Goal: Check status: Check status

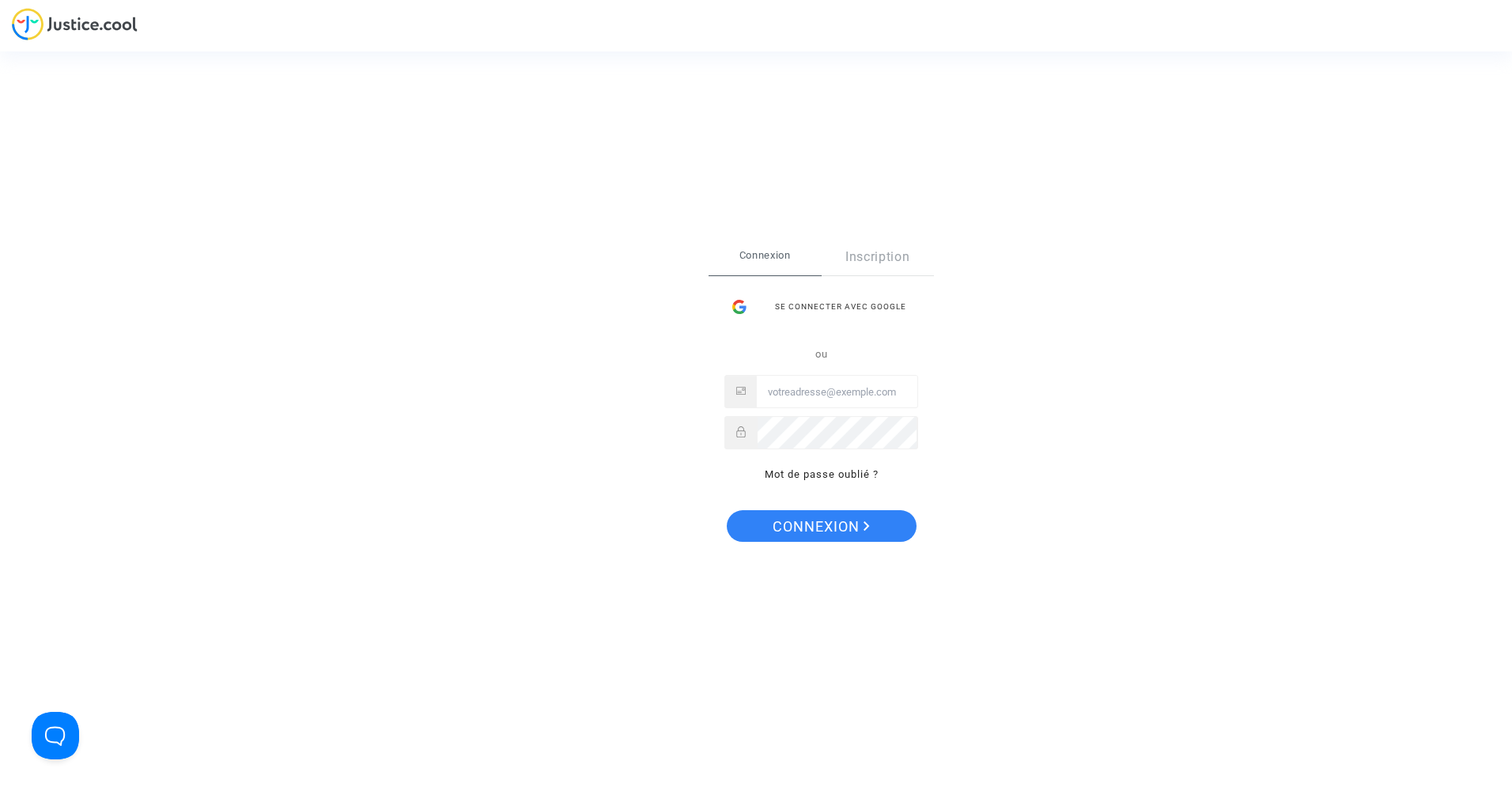
click at [822, 396] on input "Email" at bounding box center [836, 392] width 160 height 32
click at [860, 298] on div "Se connecter avec Google" at bounding box center [821, 306] width 194 height 32
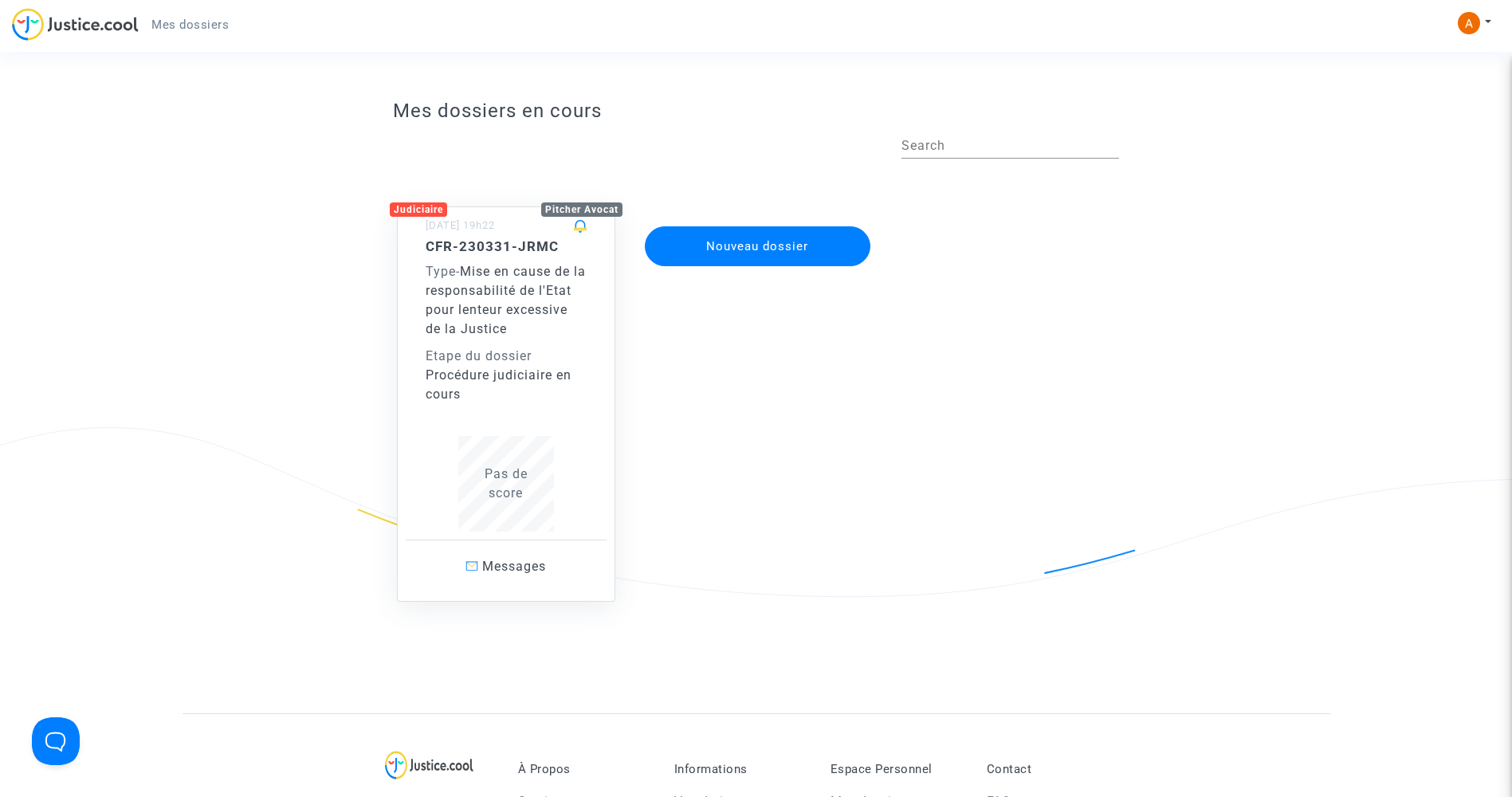
click at [503, 321] on span "Mise en cause de la responsabilité de l'Etat pour lenteur excessive de la Justi…" at bounding box center [506, 299] width 161 height 72
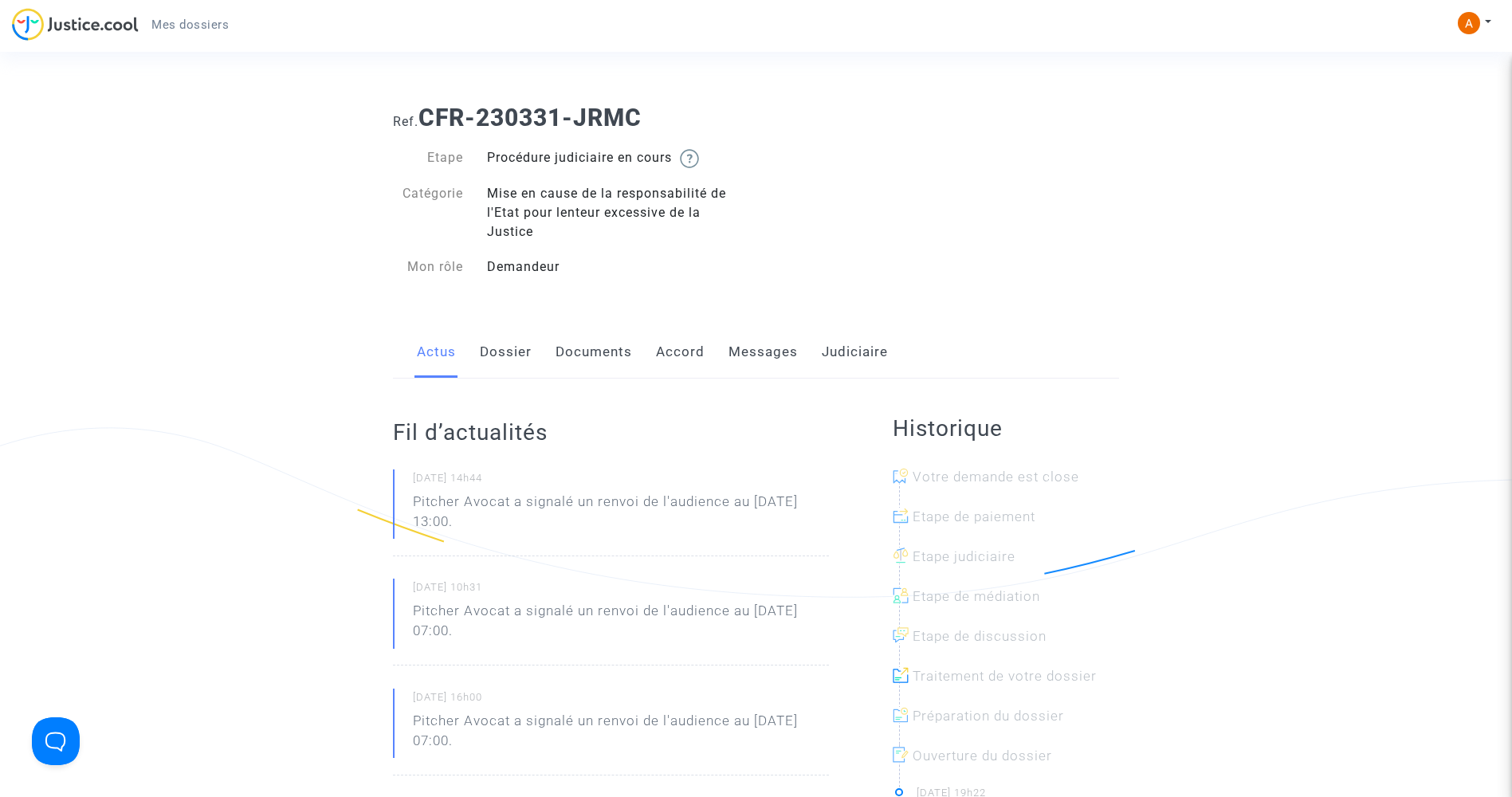
click at [517, 351] on link "Dossier" at bounding box center [505, 352] width 51 height 52
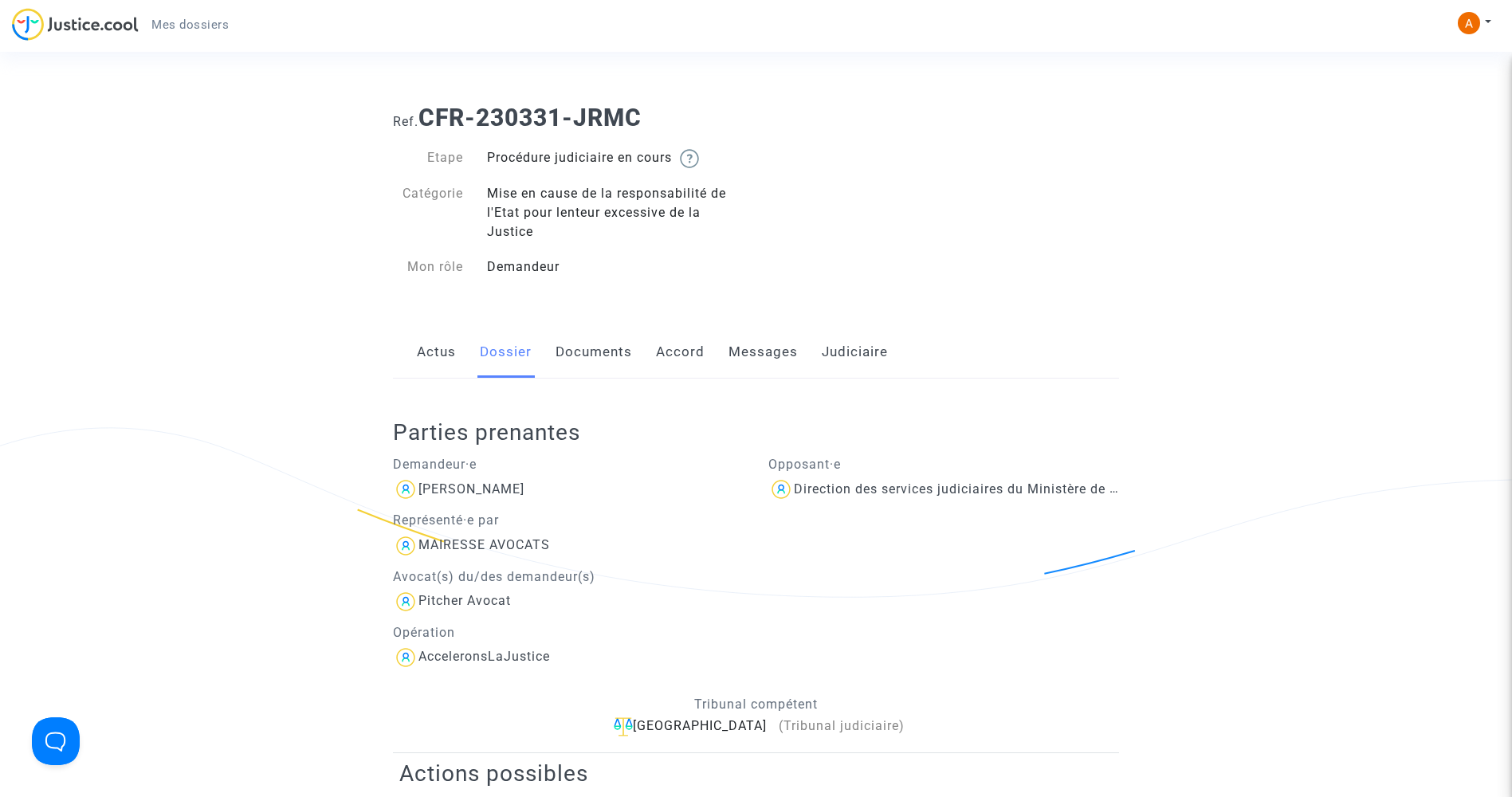
click at [587, 345] on link "Documents" at bounding box center [594, 352] width 77 height 52
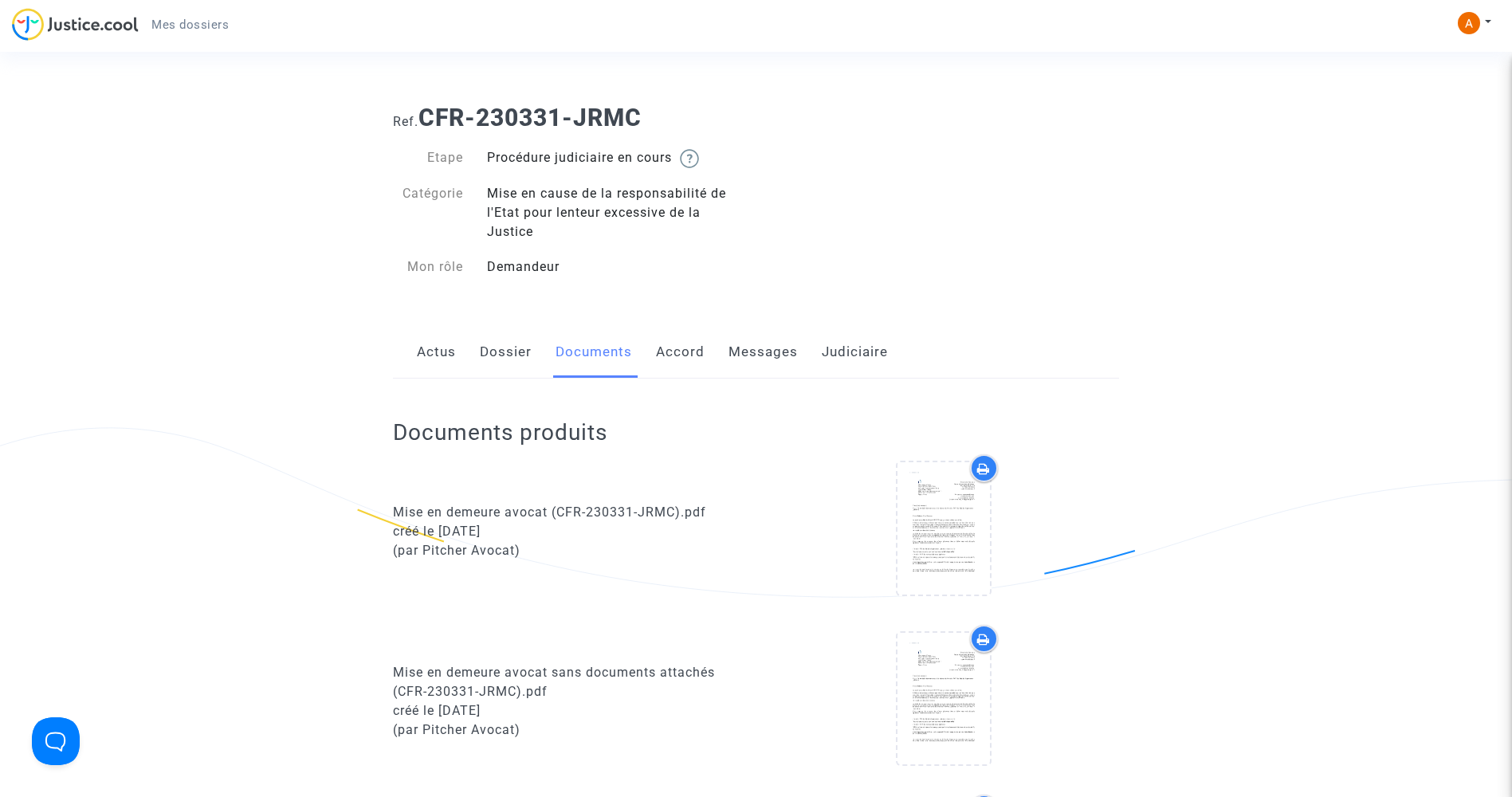
click at [736, 346] on link "Messages" at bounding box center [763, 352] width 69 height 52
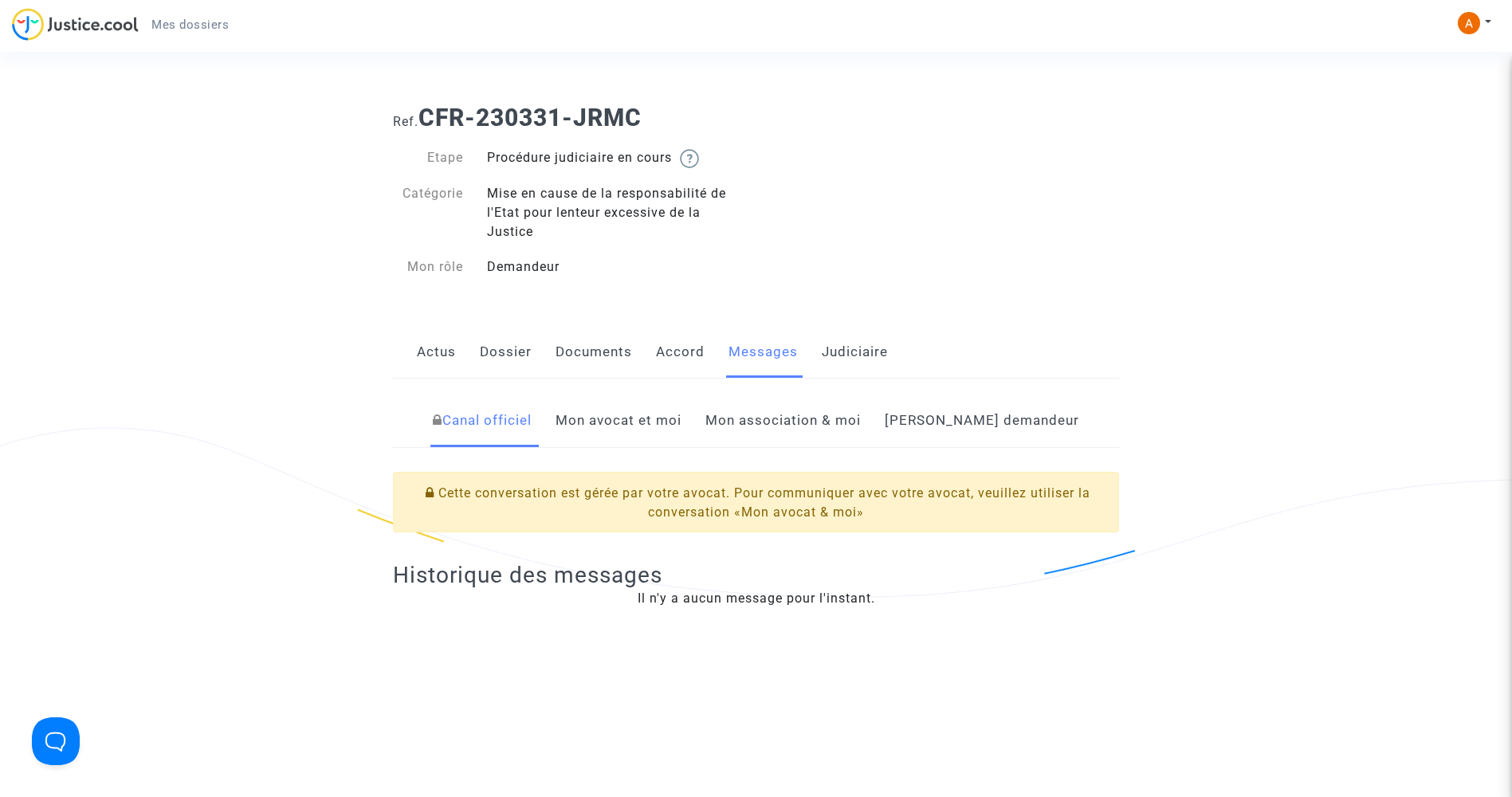
click at [664, 422] on link "Mon avocat et moi" at bounding box center [619, 420] width 126 height 52
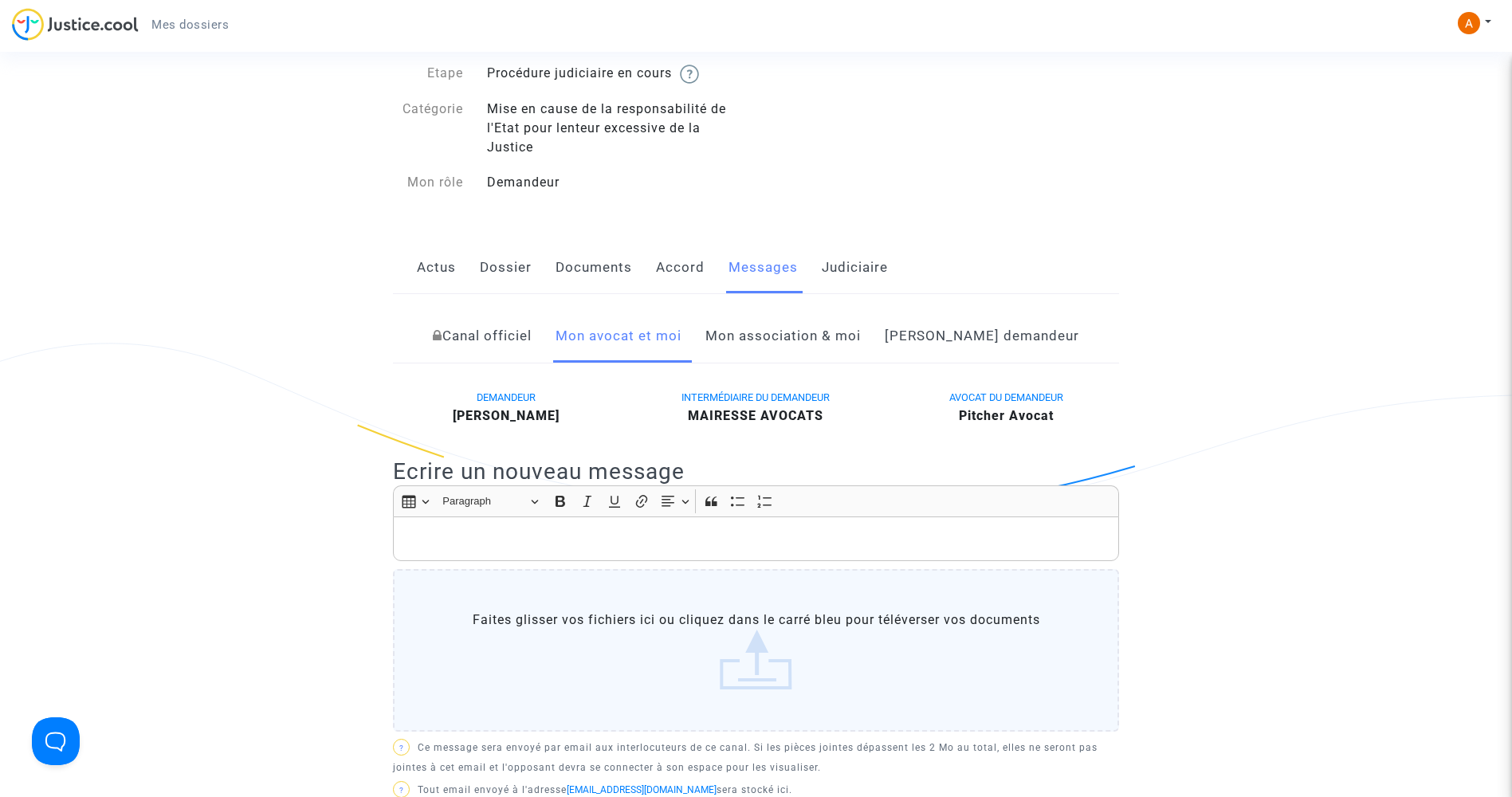
scroll to position [79, 0]
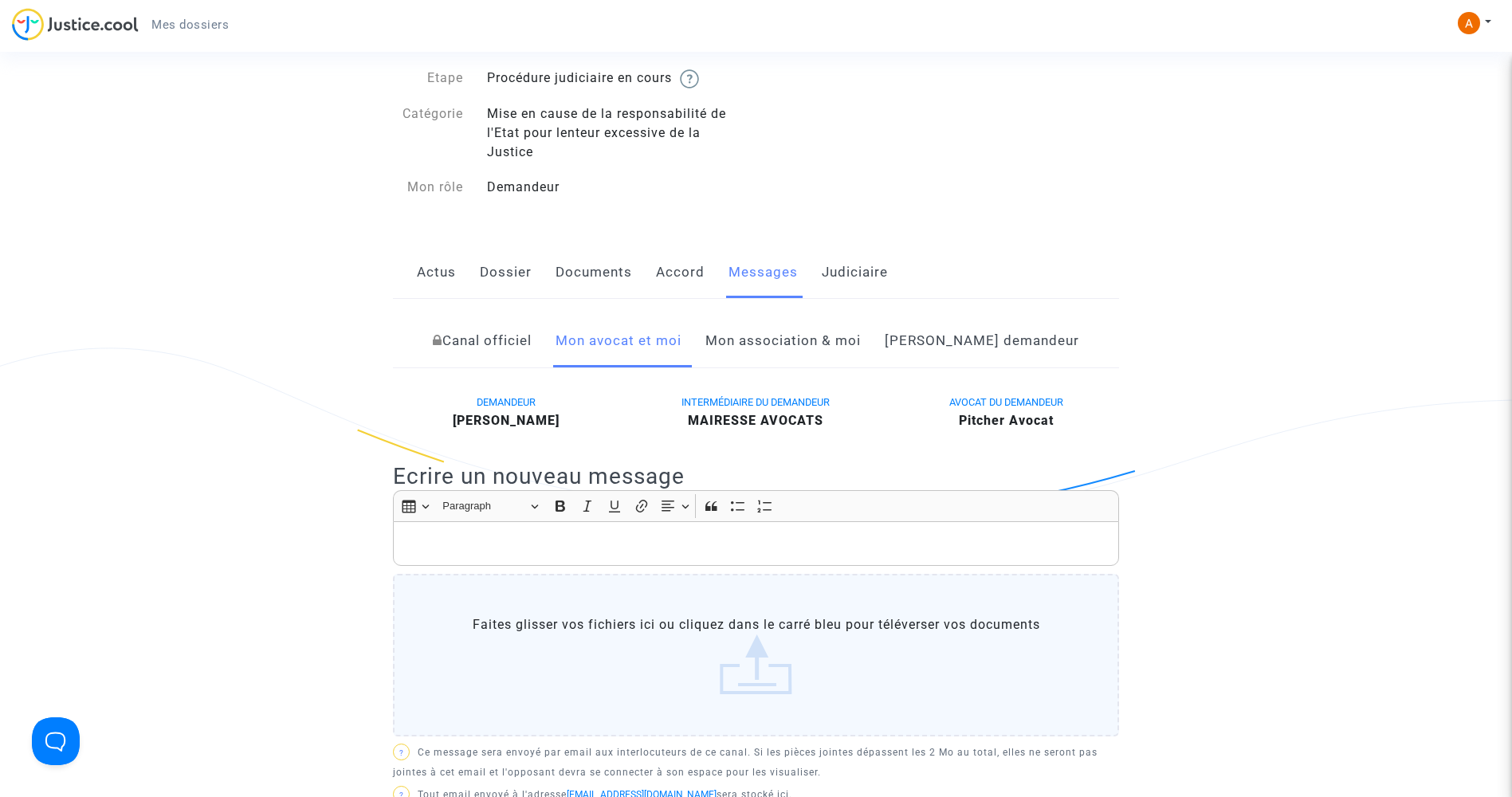
click at [812, 334] on link "Mon association & moi" at bounding box center [783, 341] width 155 height 52
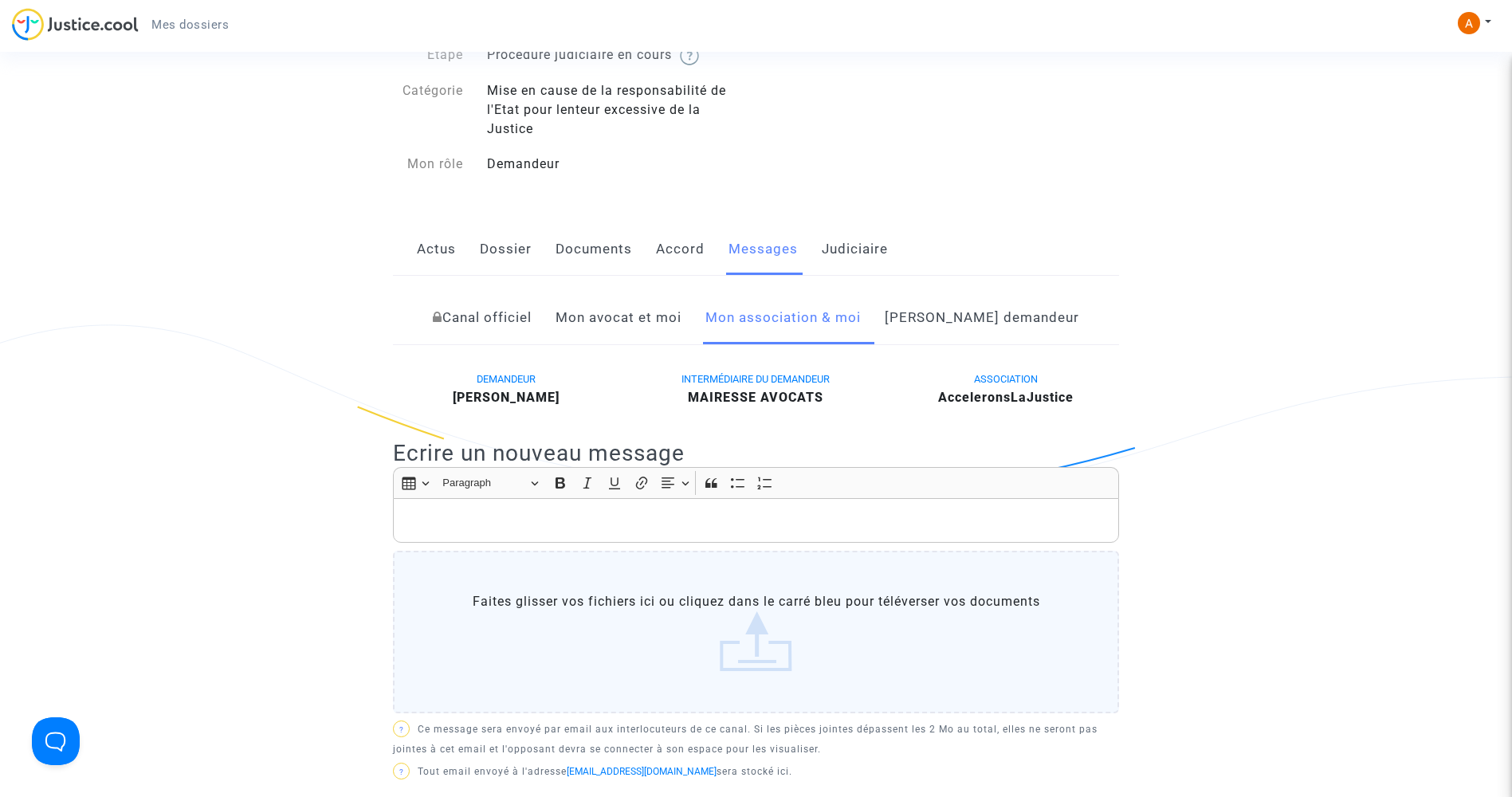
scroll to position [79, 0]
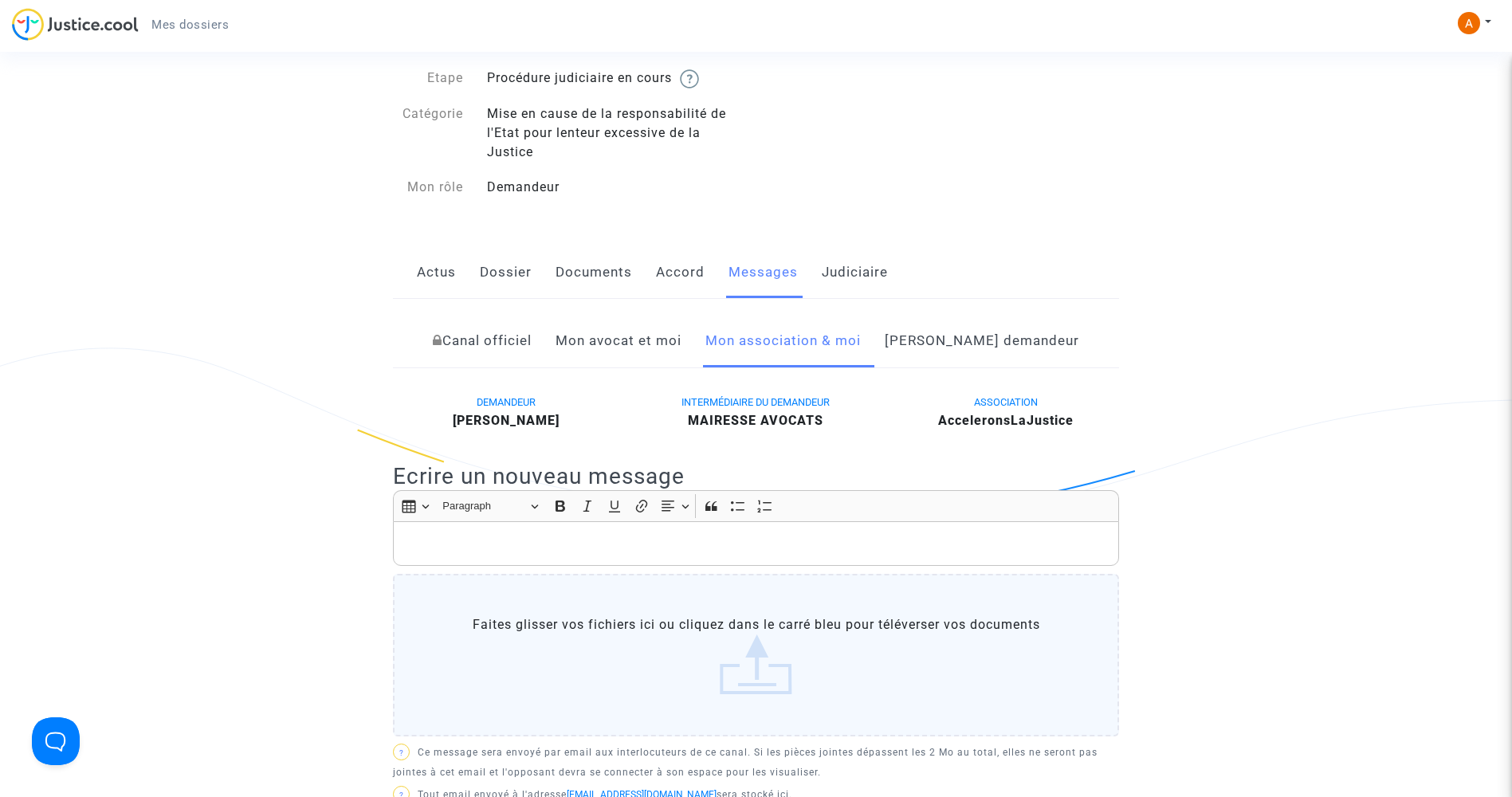
click at [977, 340] on link "Côté demandeur" at bounding box center [982, 341] width 195 height 52
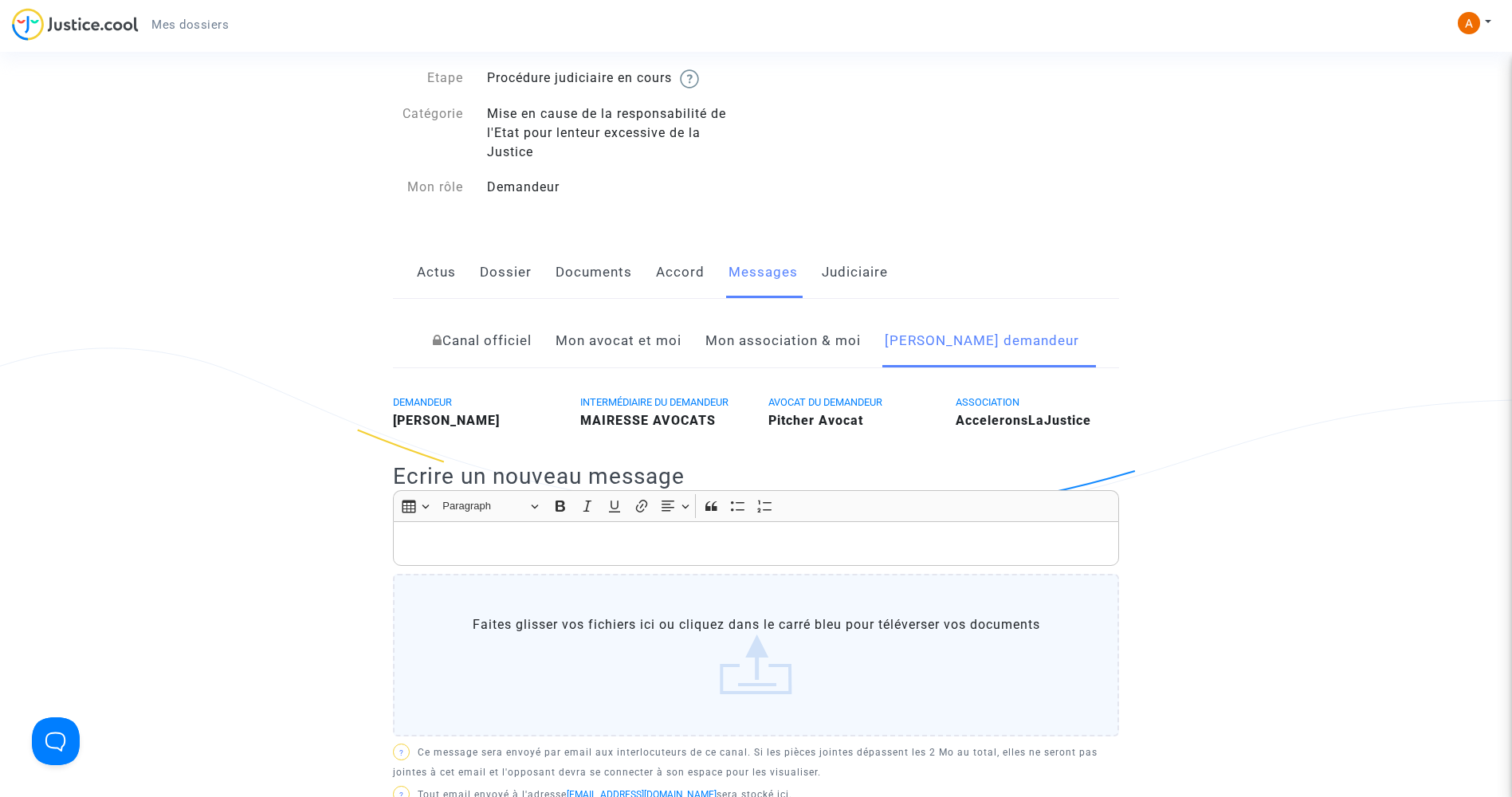
click at [649, 342] on link "Mon avocat et moi" at bounding box center [619, 341] width 126 height 52
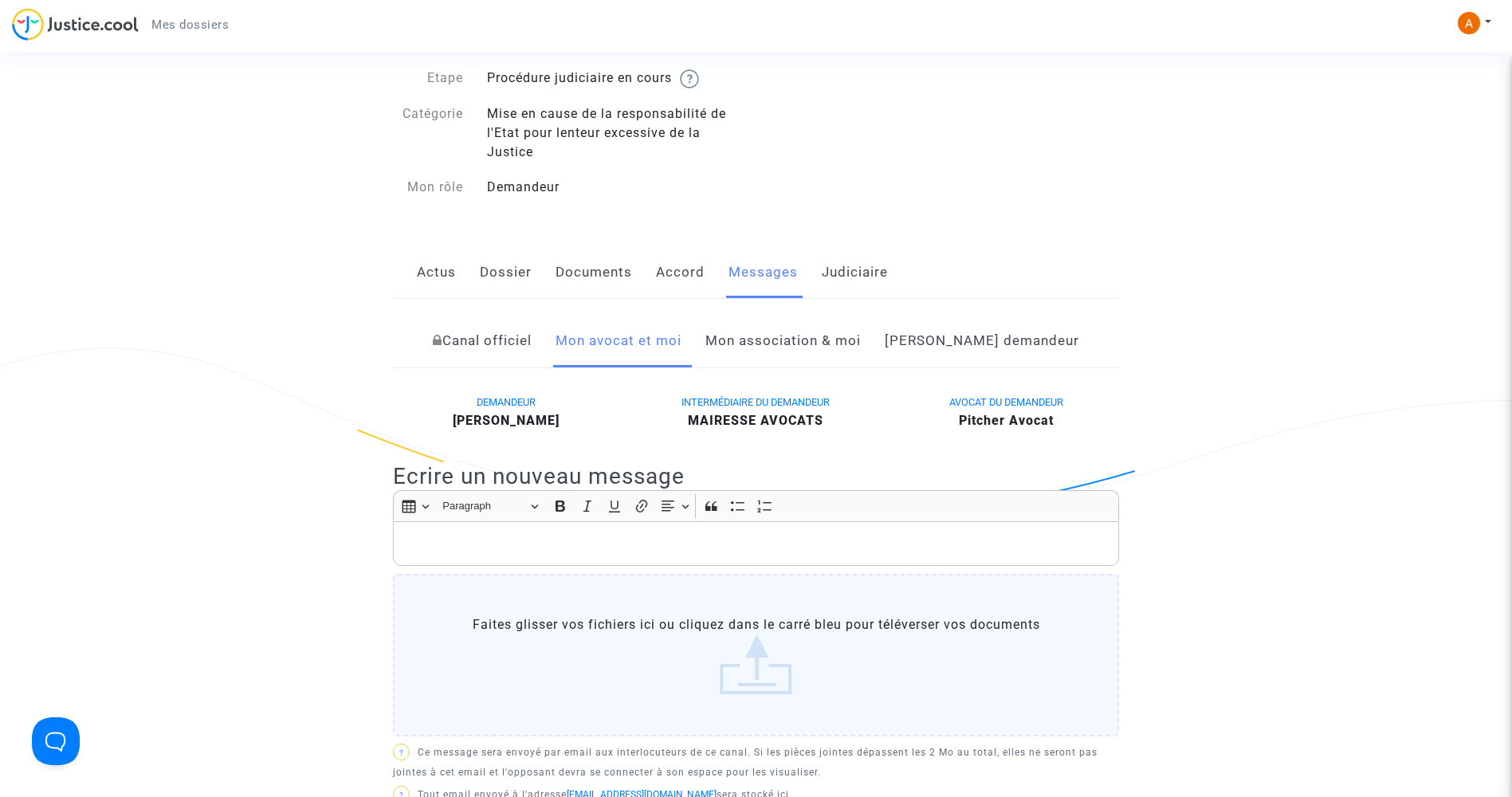
click at [847, 267] on link "Judiciaire" at bounding box center [855, 272] width 66 height 52
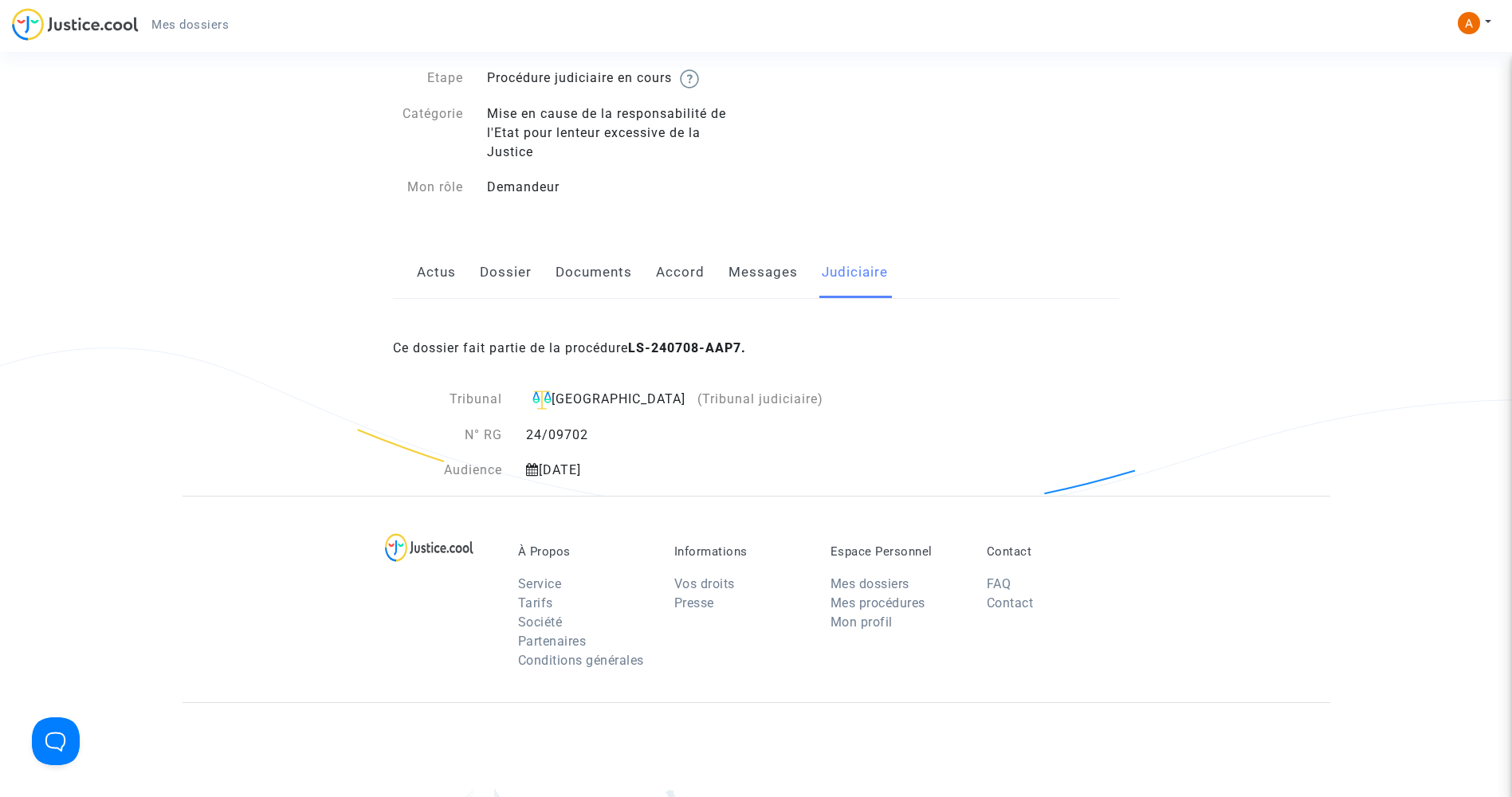
click at [672, 263] on link "Accord" at bounding box center [681, 272] width 49 height 52
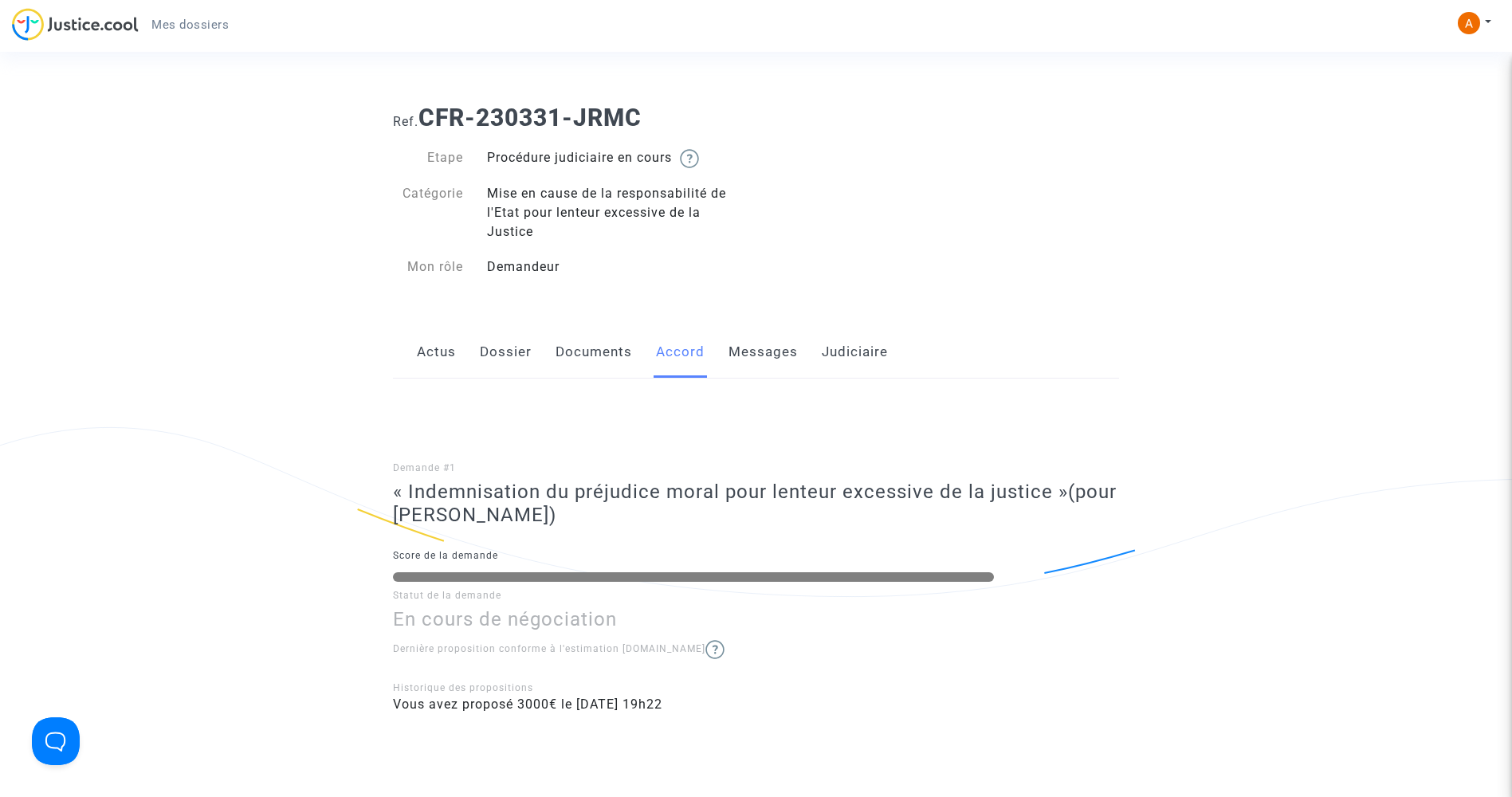
click at [571, 350] on link "Documents" at bounding box center [594, 352] width 77 height 52
